Goal: Information Seeking & Learning: Learn about a topic

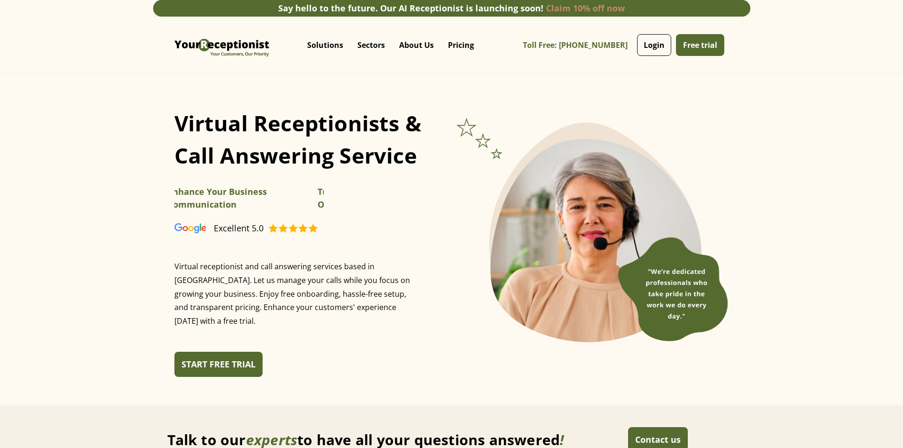
click at [589, 9] on link "Claim 10% off now" at bounding box center [585, 7] width 79 height 11
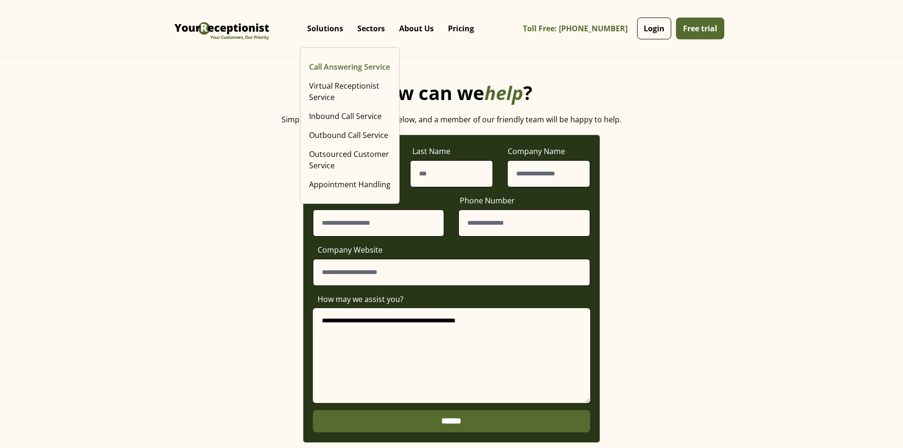
click at [333, 70] on link "Call Answering Service" at bounding box center [349, 66] width 89 height 19
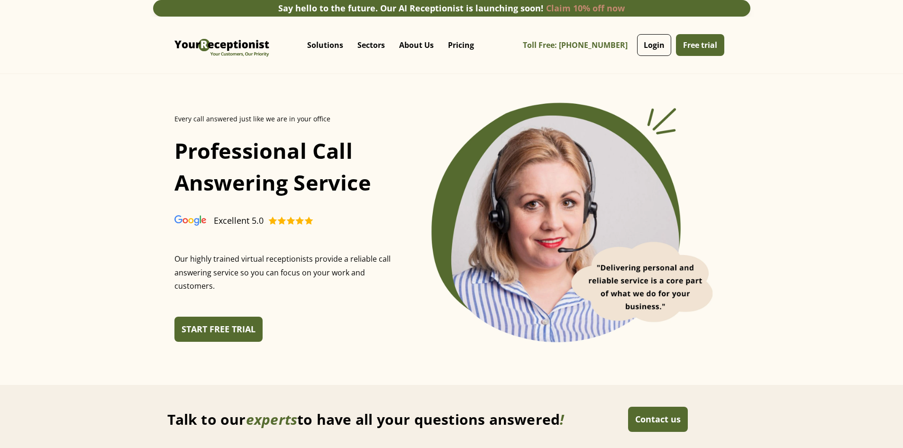
click at [584, 8] on link "Claim 10% off now" at bounding box center [585, 7] width 79 height 11
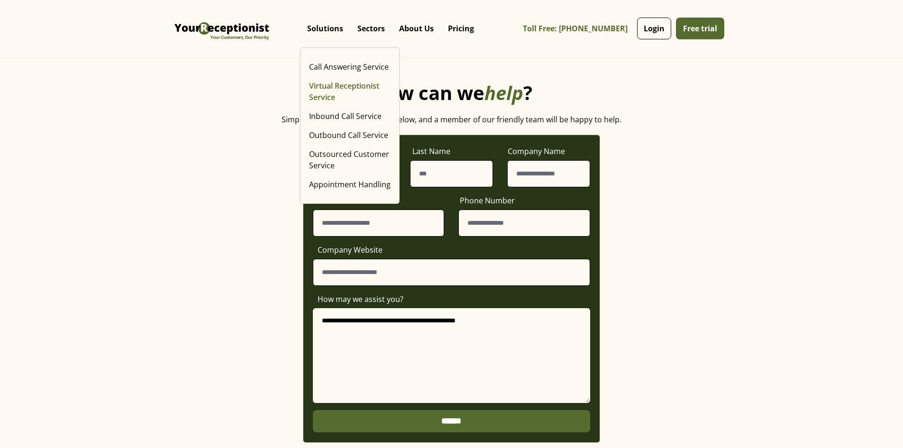
click at [326, 89] on link "Virtual Receptionist Service" at bounding box center [349, 91] width 89 height 30
